Goal: Task Accomplishment & Management: Use online tool/utility

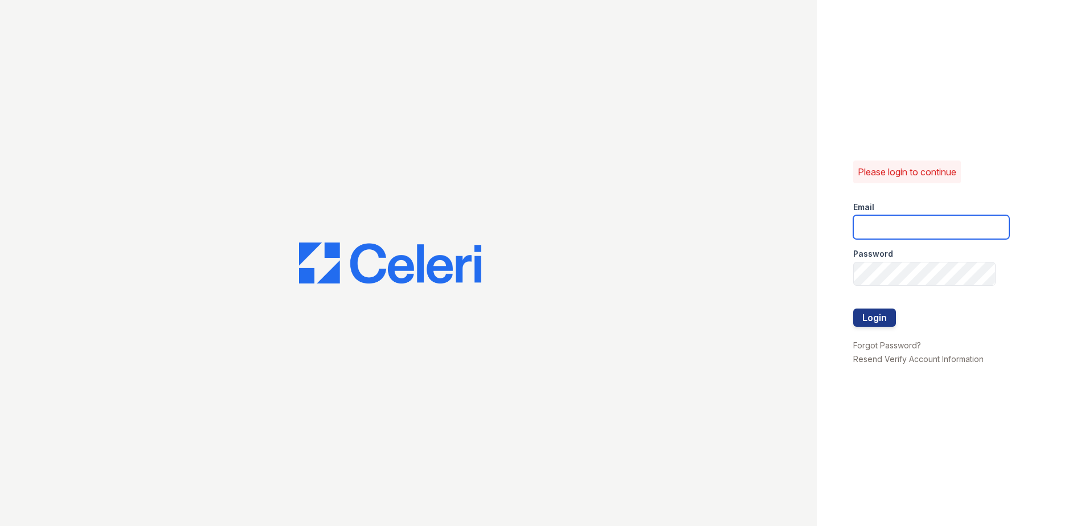
click at [920, 220] on input "email" at bounding box center [931, 227] width 156 height 24
type input "[EMAIL_ADDRESS][DOMAIN_NAME]"
click at [868, 323] on button "Login" at bounding box center [874, 318] width 43 height 18
